Goal: Task Accomplishment & Management: Use online tool/utility

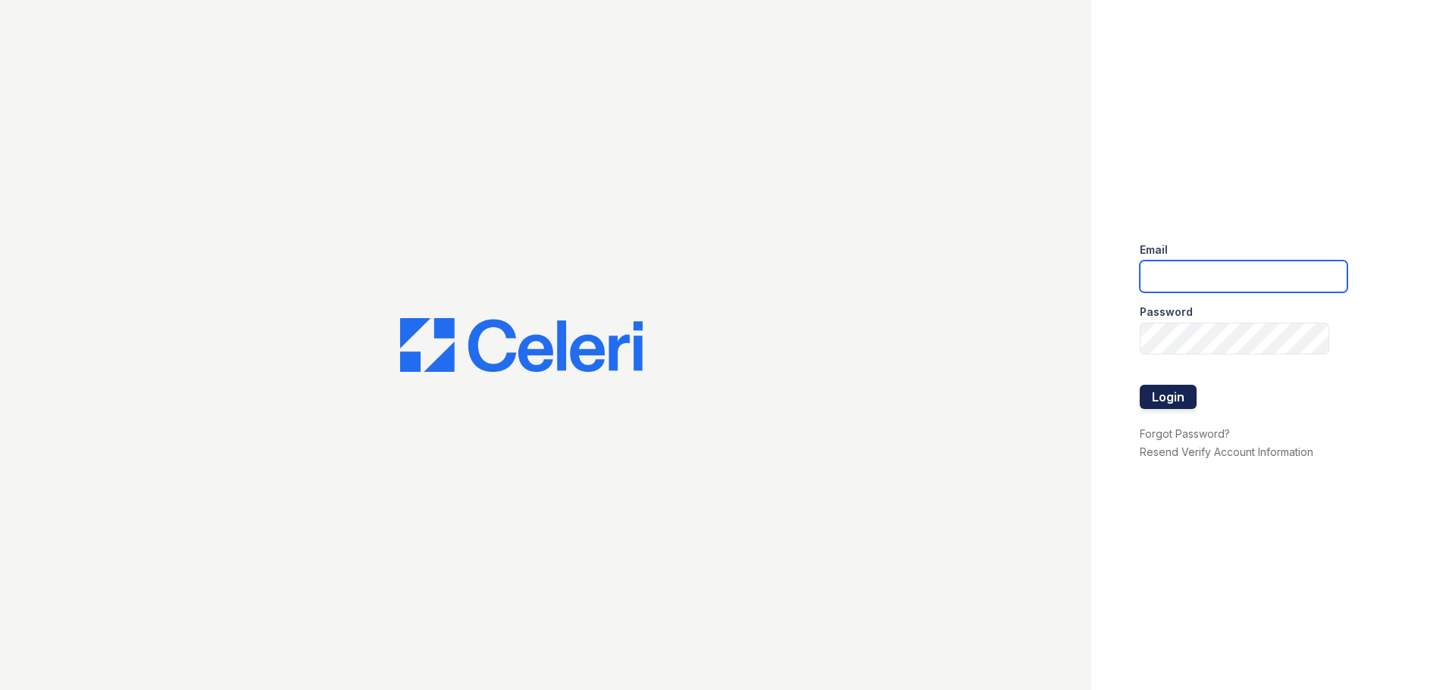
type input "springparc1@cafmanagement.com"
click at [1178, 397] on button "Login" at bounding box center [1168, 397] width 57 height 24
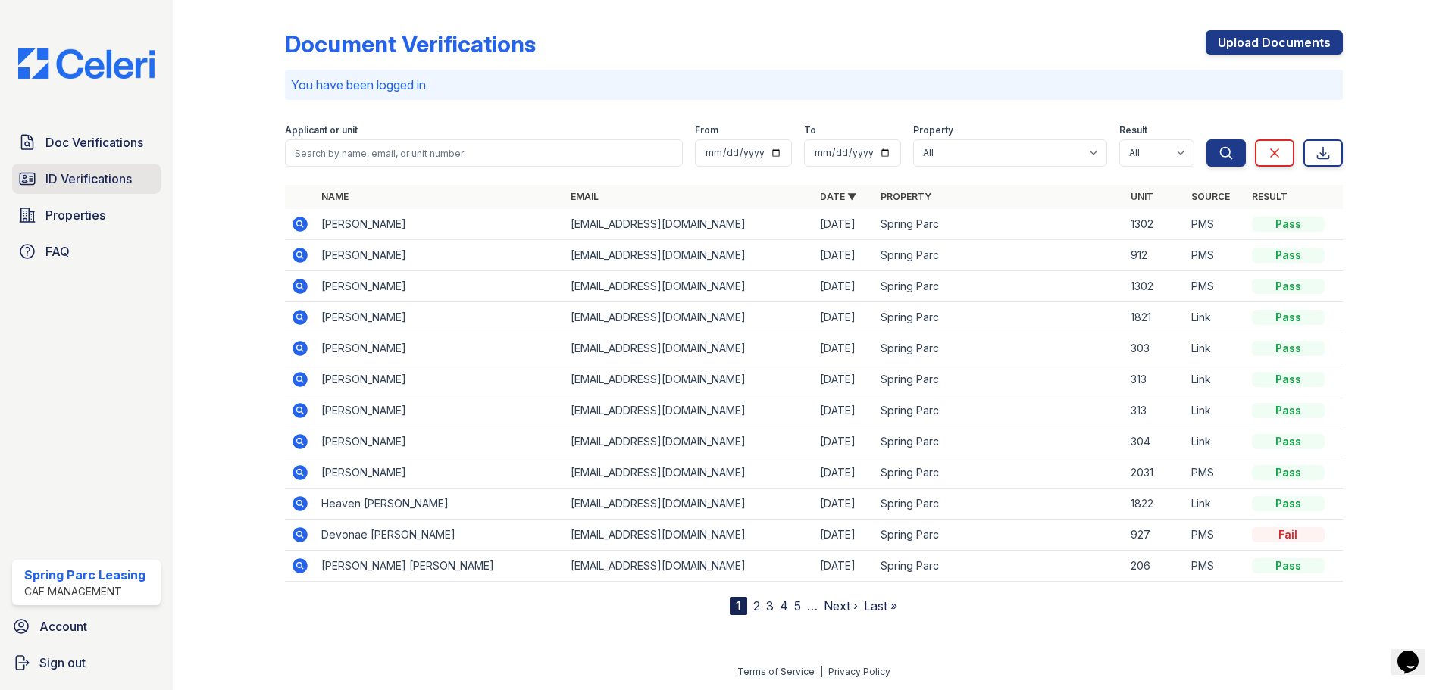
click at [105, 175] on span "ID Verifications" at bounding box center [88, 179] width 86 height 18
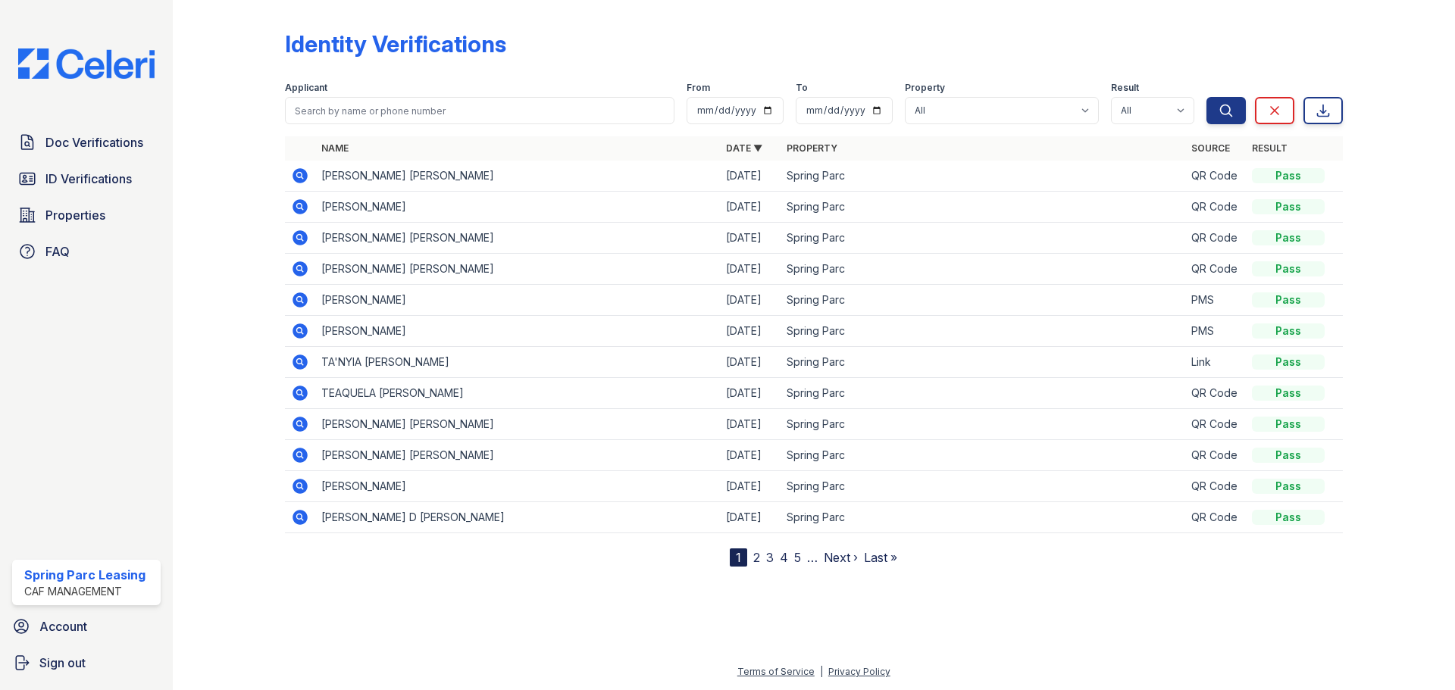
click at [299, 175] on icon at bounding box center [299, 175] width 4 height 4
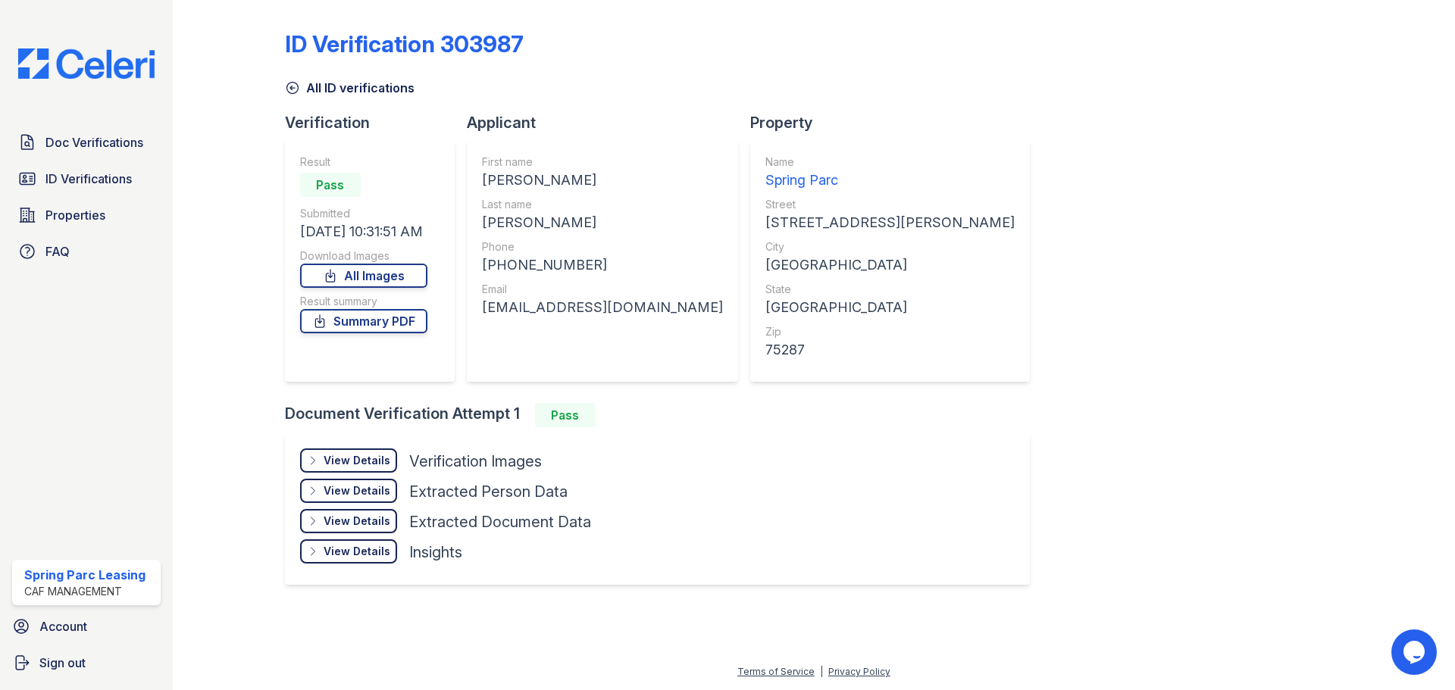
drag, startPoint x: 589, startPoint y: 220, endPoint x: 480, endPoint y: 229, distance: 108.8
click at [480, 229] on div "First name MARY N Last name PINEDA GARCIA Phone +12144691342 Email marynelapine…" at bounding box center [602, 260] width 271 height 243
copy div "PINEDA GARCIA"
click at [543, 181] on div "MARY N" at bounding box center [602, 180] width 241 height 21
drag, startPoint x: 519, startPoint y: 177, endPoint x: 475, endPoint y: 180, distance: 44.1
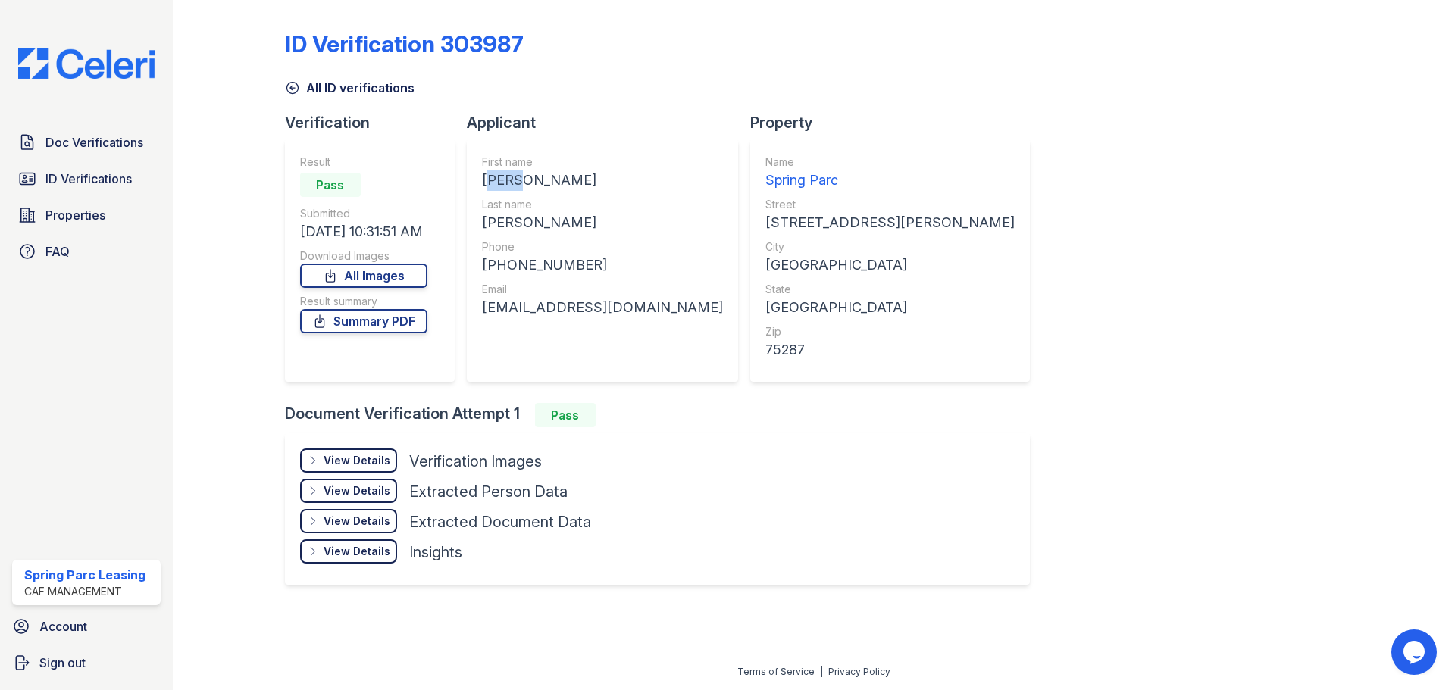
click at [475, 180] on div "First name MARY N Last name PINEDA GARCIA Phone +12144691342 Email marynelapine…" at bounding box center [602, 260] width 271 height 243
copy div "MARY"
drag, startPoint x: 488, startPoint y: 268, endPoint x: 572, endPoint y: 261, distance: 84.3
click at [572, 261] on div "+12144691342" at bounding box center [602, 265] width 241 height 21
copy div "12144691342"
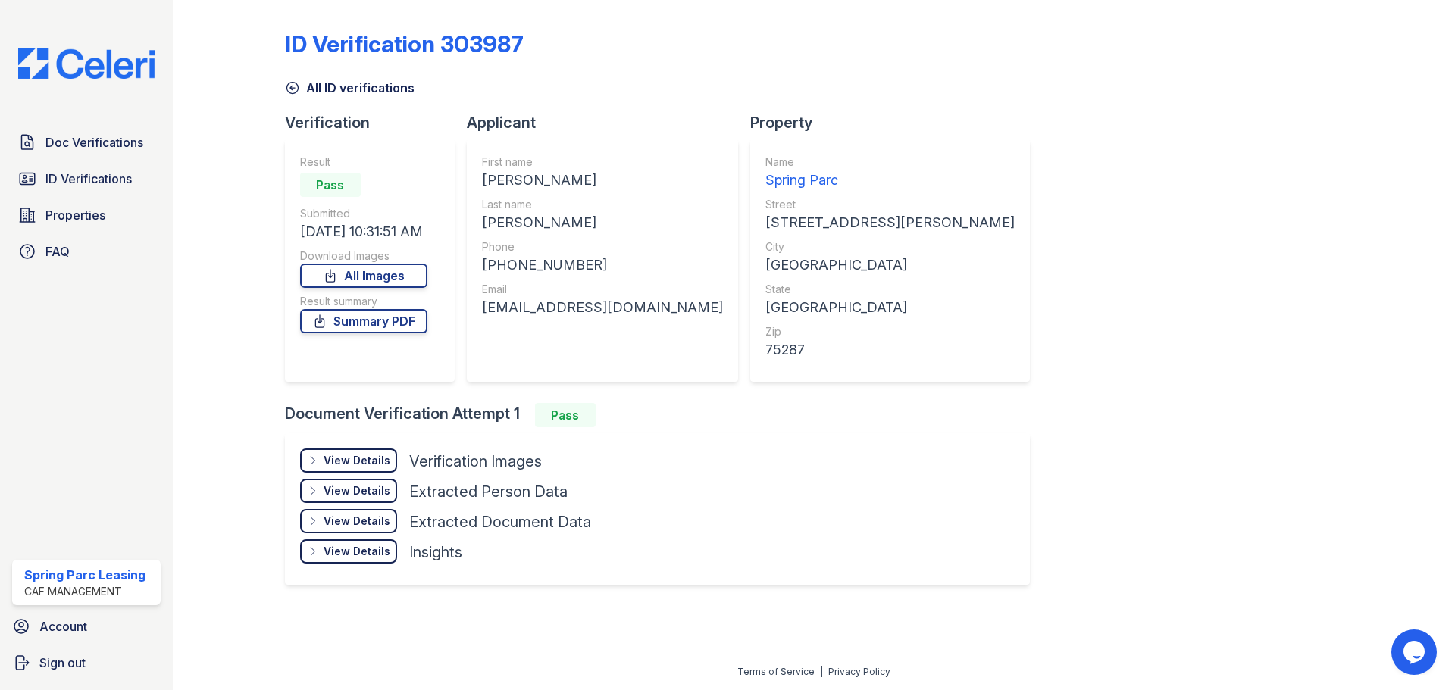
click at [596, 319] on div "First name MARY N Last name PINEDA GARCIA Phone +12144691342 Email marynelapine…" at bounding box center [602, 261] width 241 height 212
drag, startPoint x: 482, startPoint y: 306, endPoint x: 694, endPoint y: 304, distance: 212.2
click at [694, 304] on div "First name MARY N Last name PINEDA GARCIA Phone +12144691342 Email marynelapine…" at bounding box center [602, 260] width 271 height 243
copy div "marynelapineda088@gmail.com"
